Goal: Share content: Share content

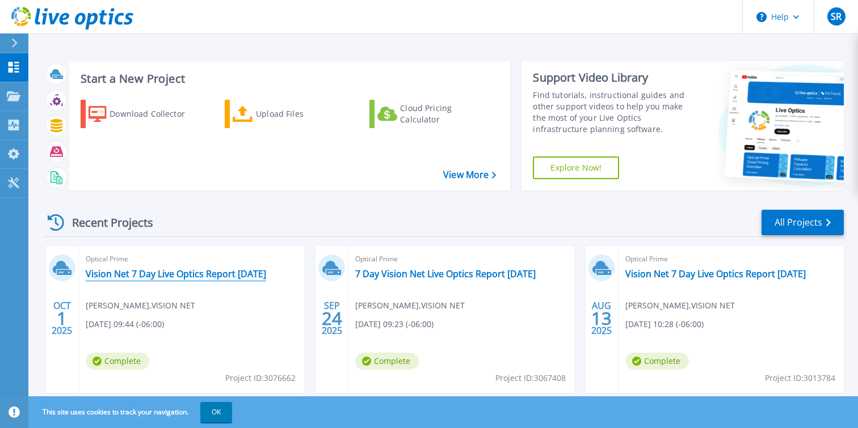
click at [195, 269] on link "Vision Net 7 Day Live Optics Report [DATE]" at bounding box center [176, 273] width 180 height 11
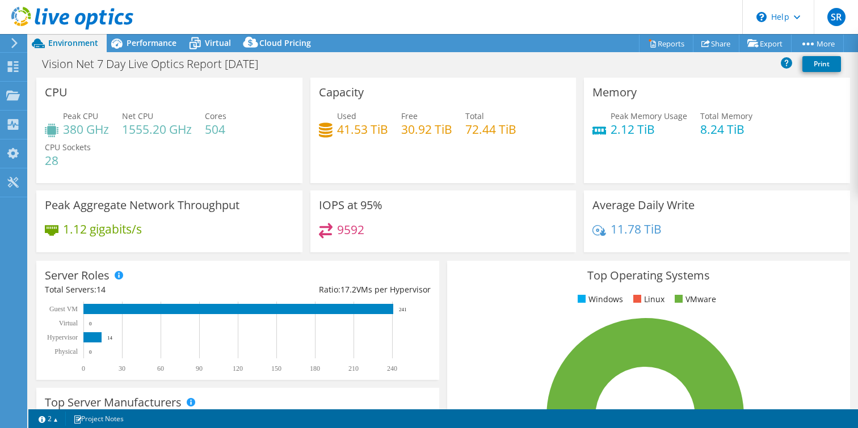
select select "USD"
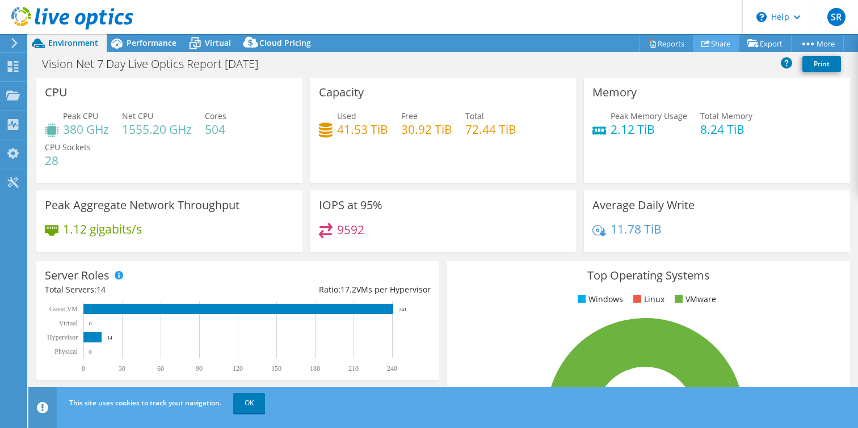
click at [713, 41] on link "Share" at bounding box center [716, 44] width 47 height 18
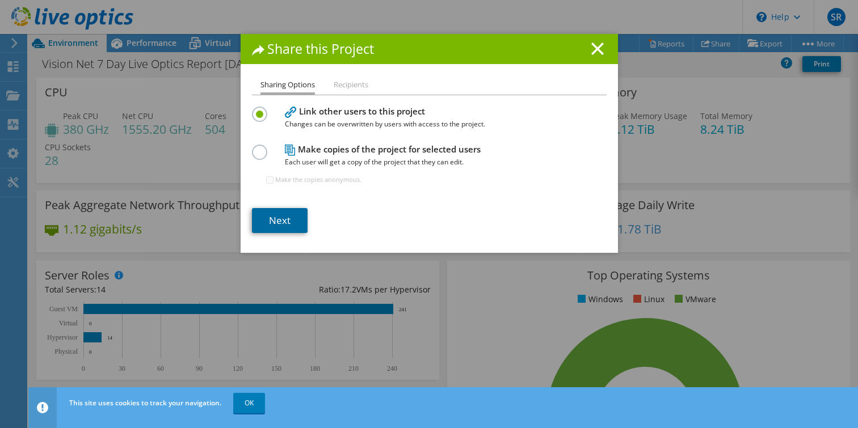
click at [283, 219] on link "Next" at bounding box center [280, 220] width 56 height 25
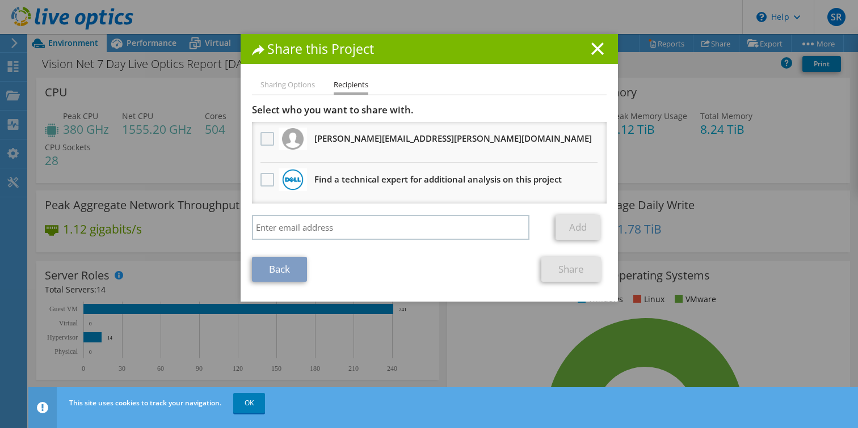
click at [269, 138] on label at bounding box center [268, 139] width 16 height 14
click at [0, 0] on input "checkbox" at bounding box center [0, 0] width 0 height 0
click at [567, 269] on link "Share" at bounding box center [571, 269] width 60 height 25
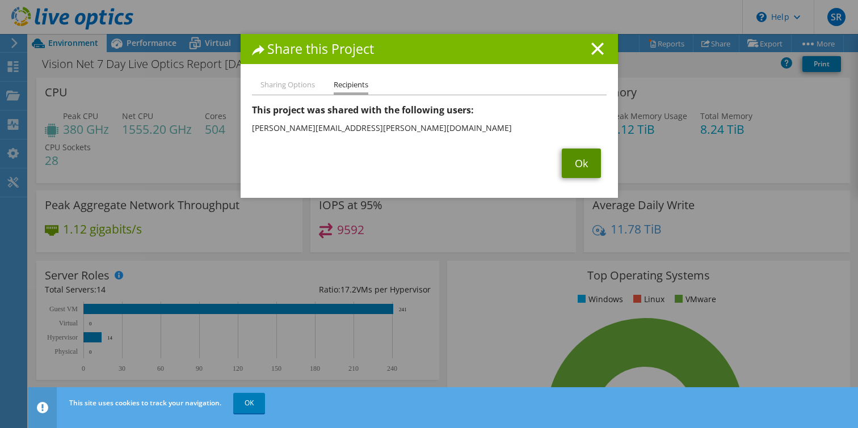
click at [580, 163] on link "Ok" at bounding box center [581, 163] width 39 height 29
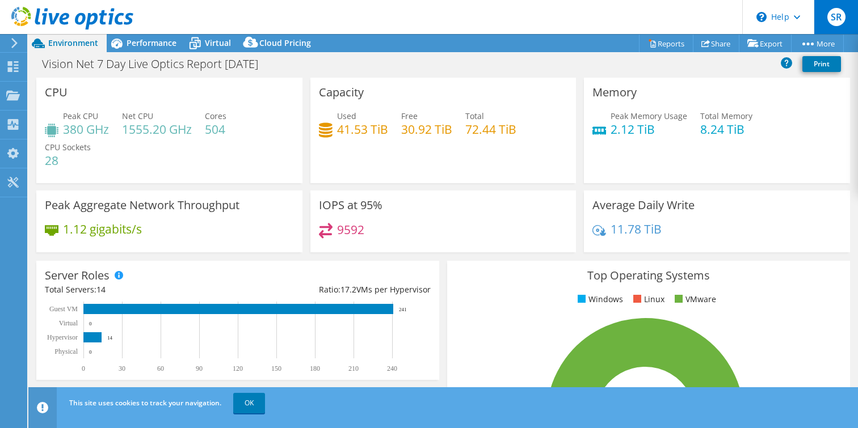
click at [830, 21] on span "SR" at bounding box center [836, 17] width 18 height 18
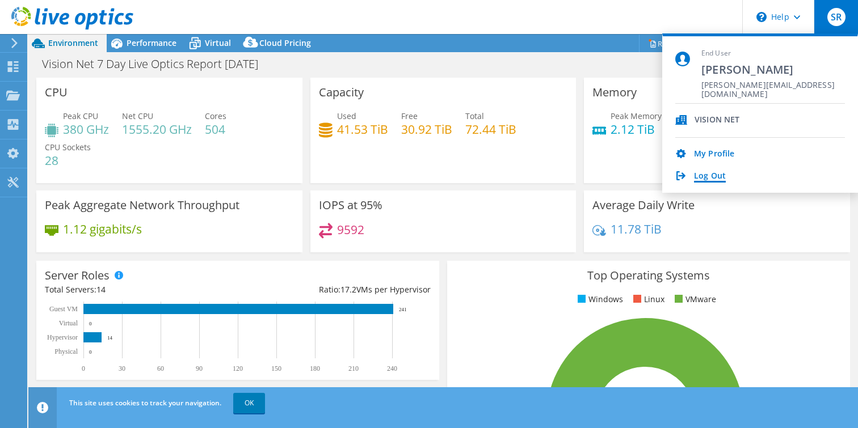
click at [704, 175] on link "Log Out" at bounding box center [710, 176] width 32 height 11
